Goal: Find specific page/section: Find specific page/section

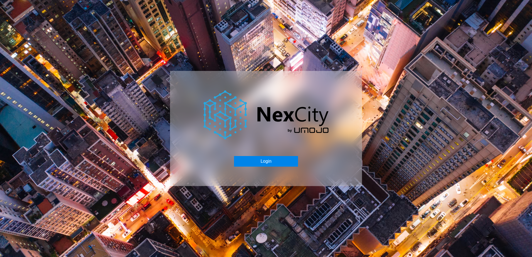
click at [270, 163] on button "Login" at bounding box center [266, 161] width 64 height 11
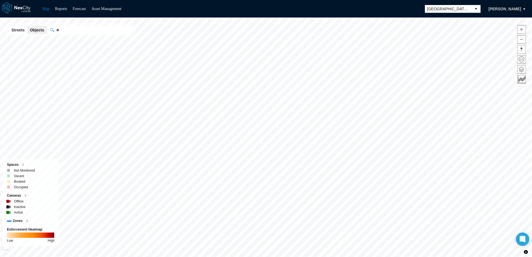
click at [480, 8] on button "select" at bounding box center [475, 9] width 9 height 8
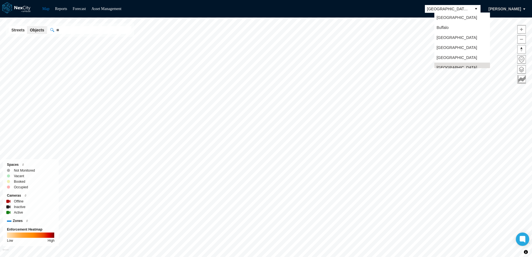
scroll to position [4, 0]
click at [444, 34] on span "[GEOGRAPHIC_DATA]" at bounding box center [456, 33] width 41 height 6
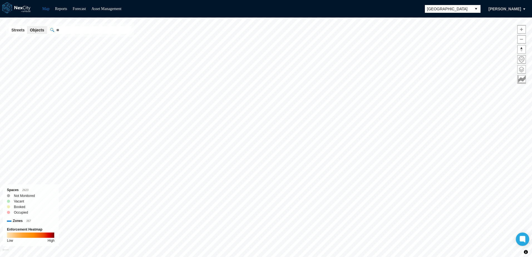
click at [522, 69] on span at bounding box center [521, 69] width 8 height 8
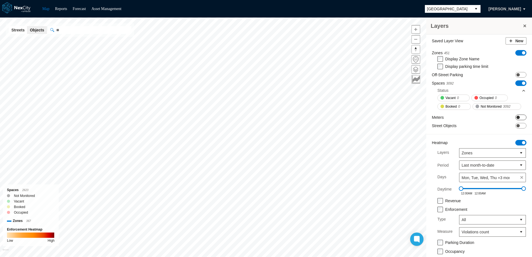
click at [516, 120] on span "ON OFF" at bounding box center [520, 118] width 11 height 6
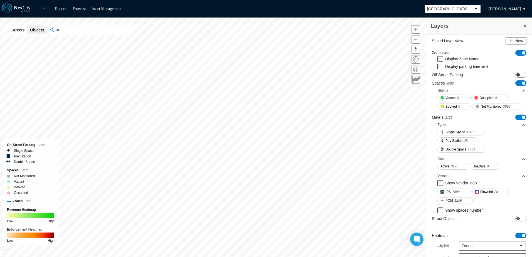
click at [515, 76] on span "ON OFF" at bounding box center [520, 75] width 11 height 6
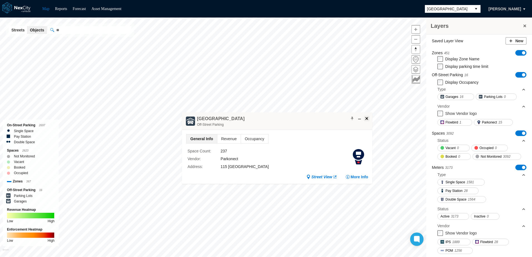
click at [368, 117] on span at bounding box center [366, 118] width 4 height 4
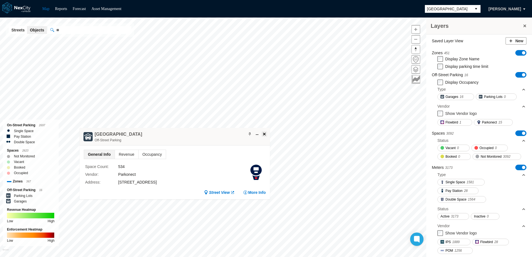
click at [266, 132] on span at bounding box center [264, 134] width 4 height 4
